Goal: Task Accomplishment & Management: Use online tool/utility

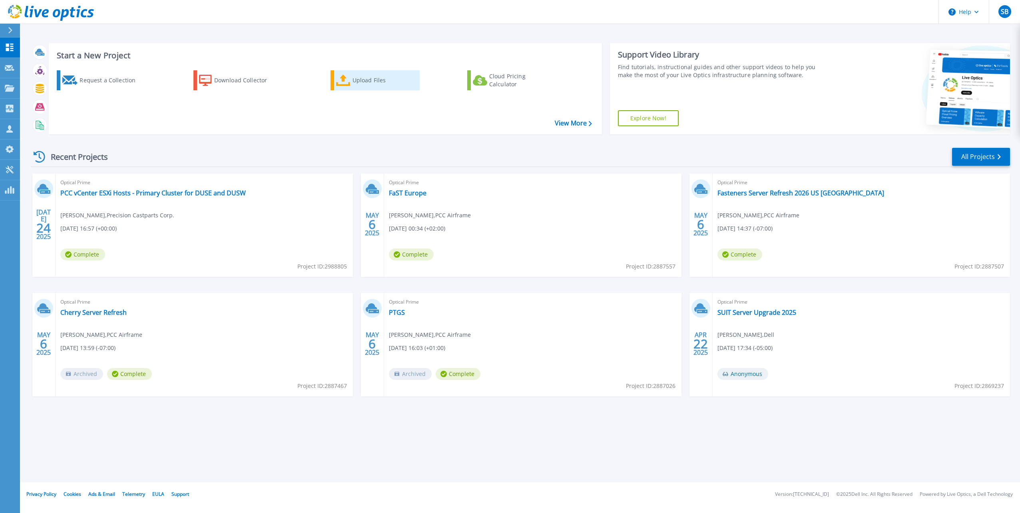
click at [364, 78] on div "Upload Files" at bounding box center [385, 80] width 64 height 16
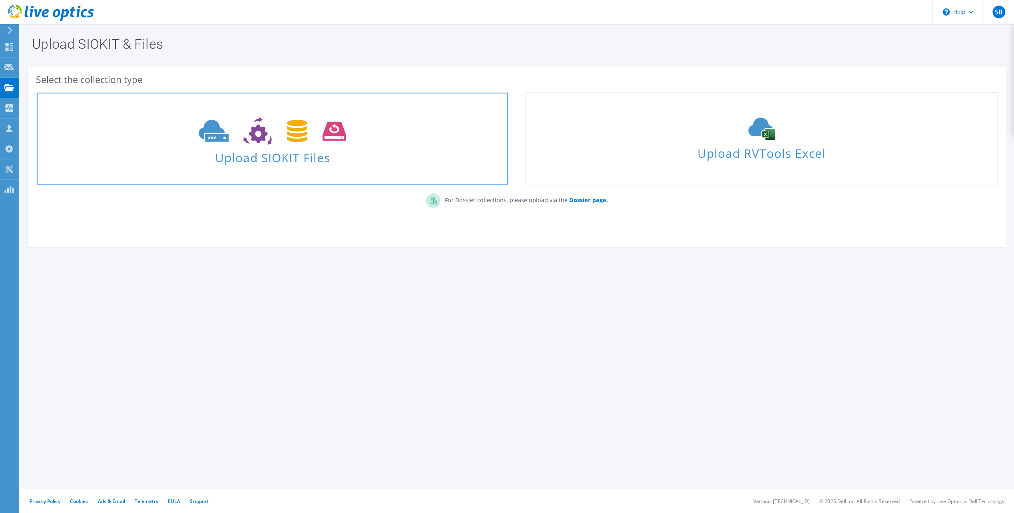
click at [234, 142] on icon at bounding box center [273, 132] width 148 height 28
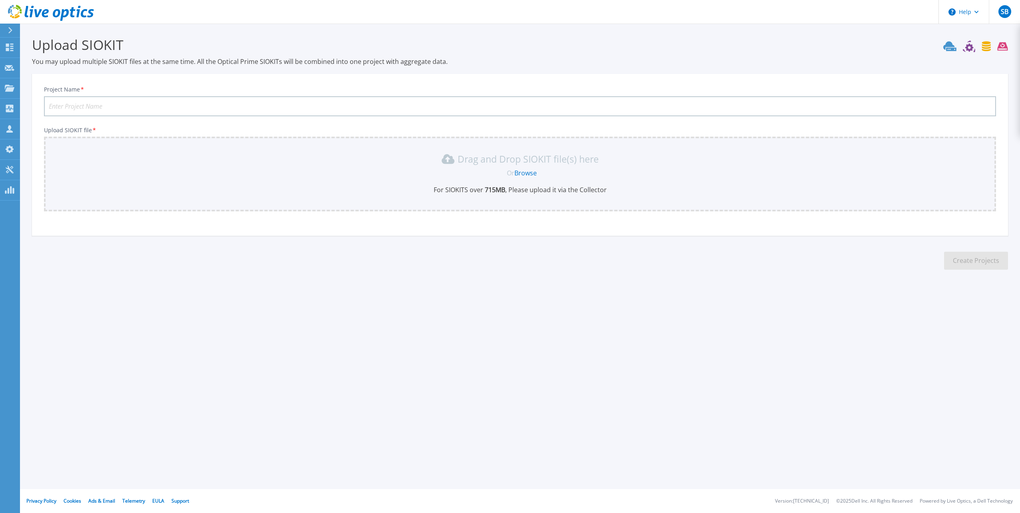
click at [91, 103] on input "Project Name *" at bounding box center [520, 106] width 952 height 20
type input "RFP - 2026 Budgeting Data"
click at [529, 172] on link "Browse" at bounding box center [526, 173] width 22 height 9
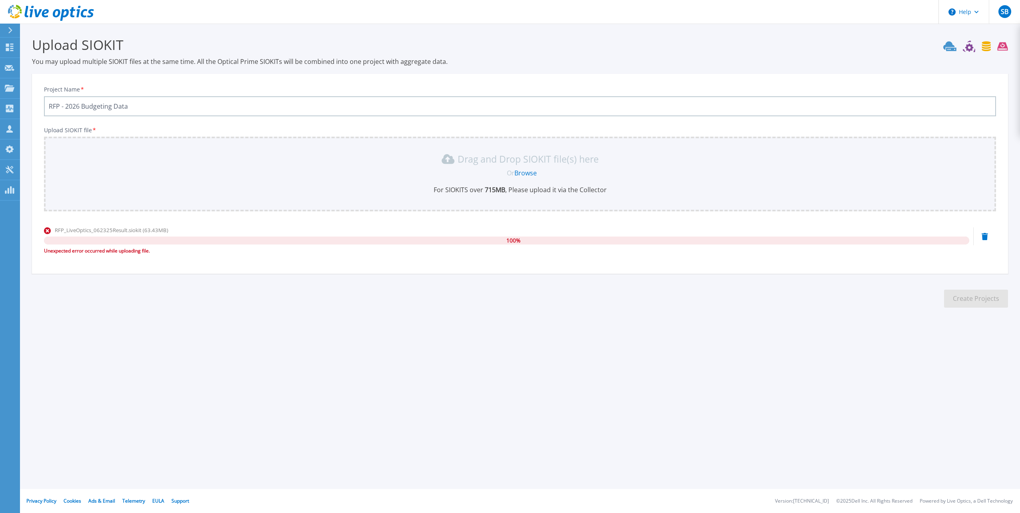
click at [986, 236] on icon at bounding box center [985, 236] width 6 height 7
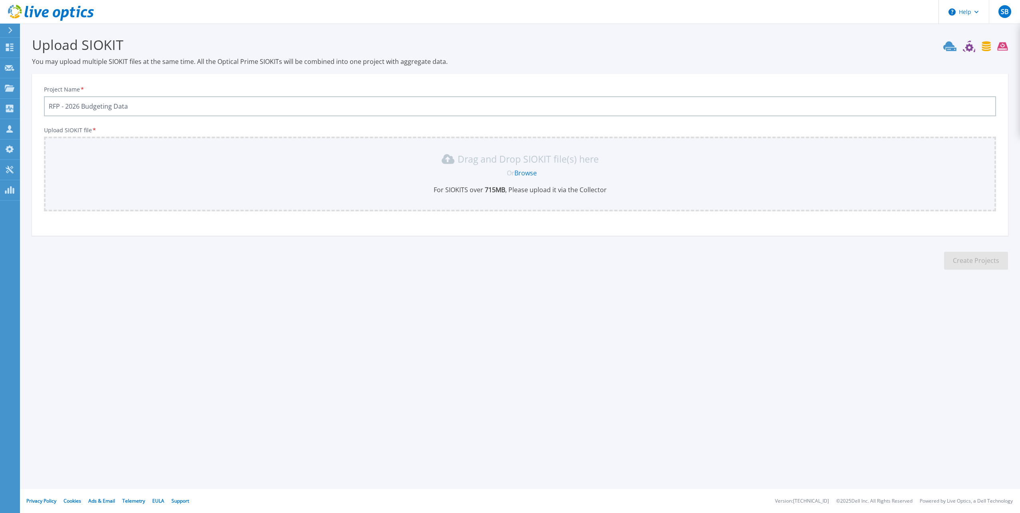
click at [417, 266] on section "Upload SIOKIT You may upload multiple SIOKIT files at the same time. All the Op…" at bounding box center [520, 156] width 1000 height 264
click at [526, 172] on link "Browse" at bounding box center [526, 173] width 22 height 9
click at [541, 341] on div "Help SB Partner Team Member STEVE BALLY stevbal@cdw.com CDW My Profile Log Out …" at bounding box center [510, 256] width 1020 height 513
click at [525, 174] on link "Browse" at bounding box center [526, 173] width 22 height 9
click at [525, 173] on link "Browse" at bounding box center [526, 173] width 22 height 9
